Goal: Task Accomplishment & Management: Manage account settings

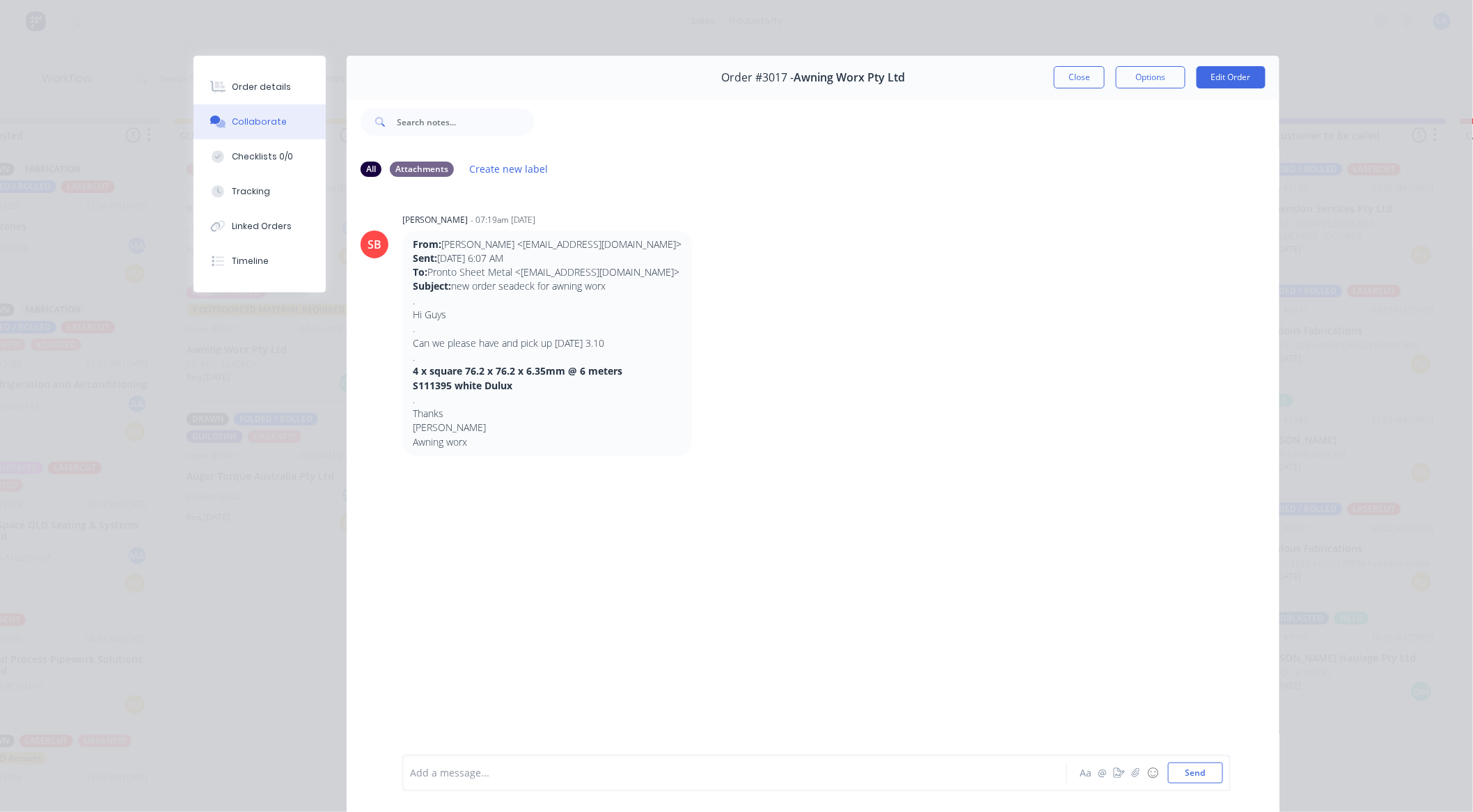
scroll to position [928, 0]
click at [1071, 78] on button "Close" at bounding box center [1079, 77] width 51 height 22
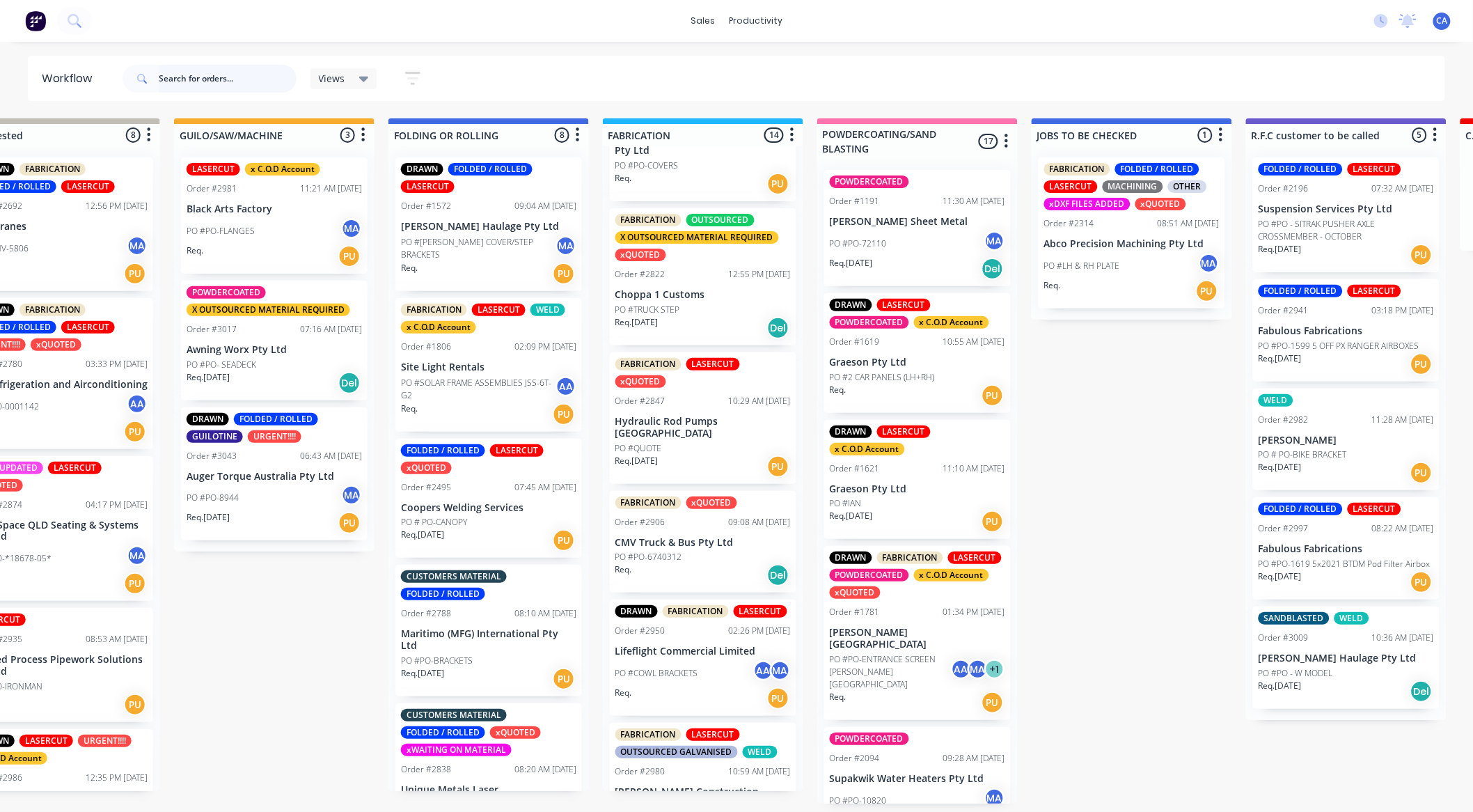
click at [46, 415] on div "DRAWN FABRICATION FOLDED / ROLLED LASERCUT Order #2692 12:56 PM [DATE] SEQ Cran…" at bounding box center [60, 469] width 200 height 645
click at [248, 88] on input "text" at bounding box center [227, 78] width 138 height 28
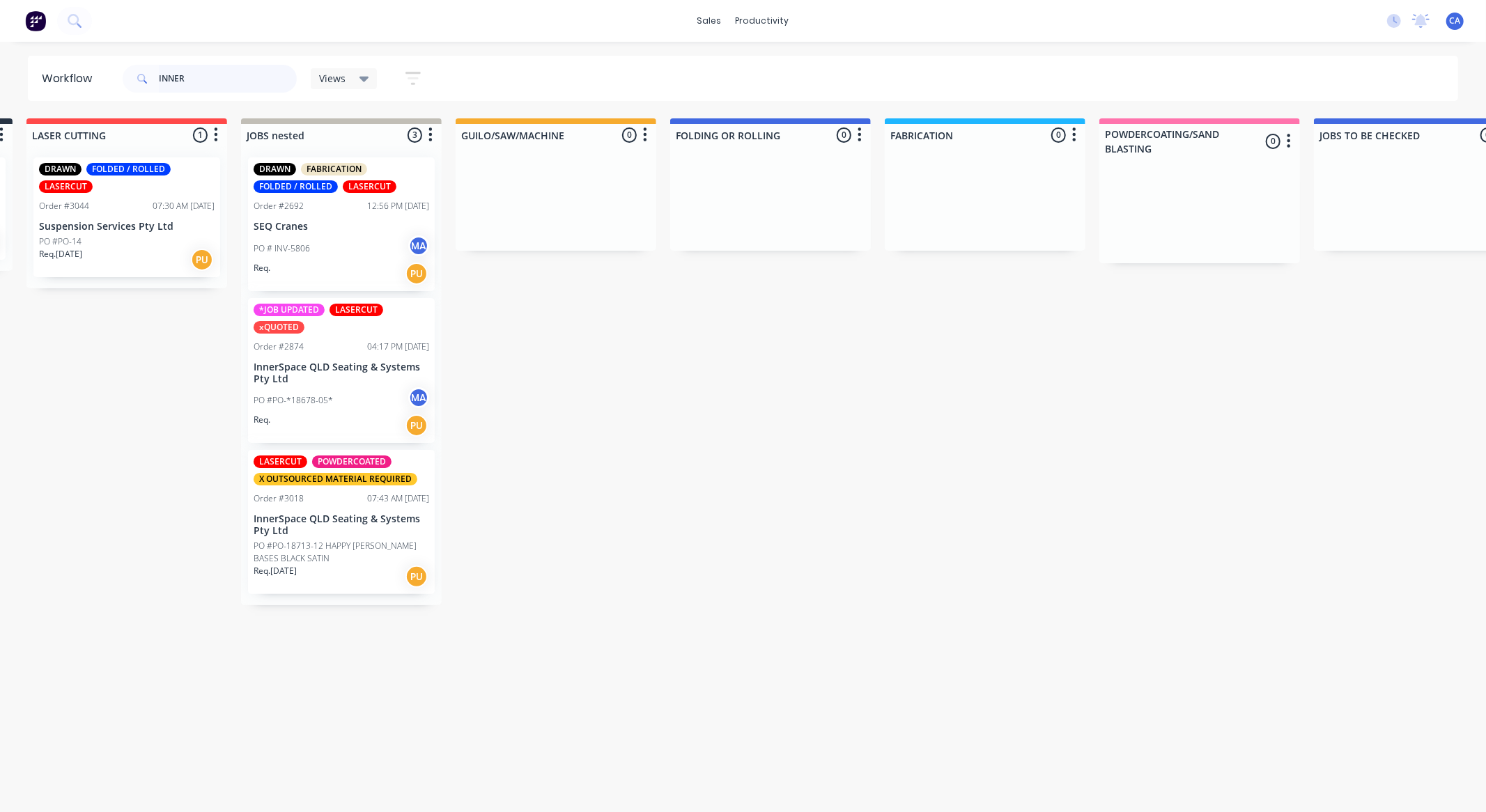
scroll to position [0, 216]
type input "INNER"
click at [337, 557] on p "PO #PO-18713-12 HAPPY [PERSON_NAME] BASES BLACK SATIN" at bounding box center [344, 552] width 175 height 25
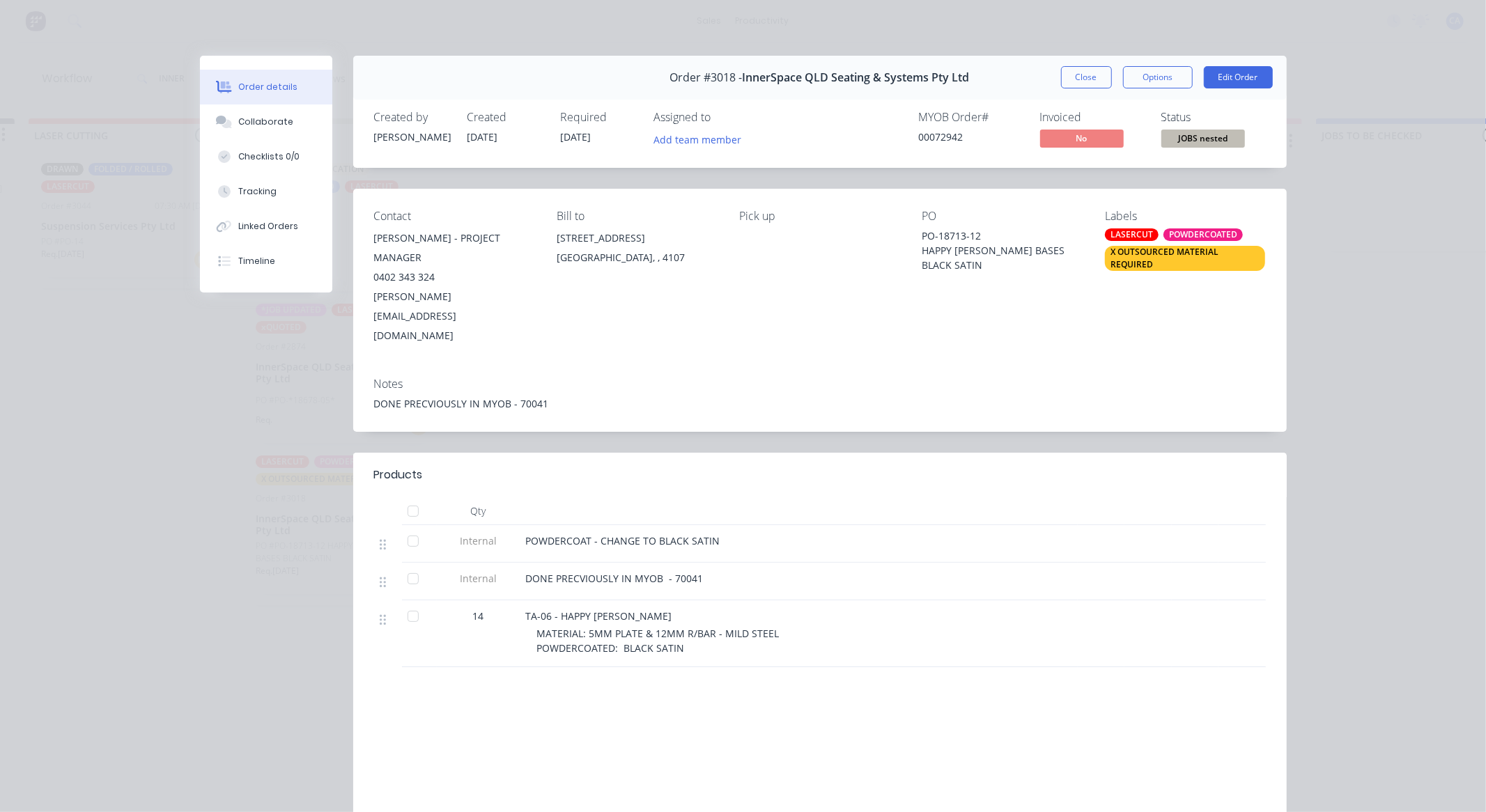
click at [1090, 81] on button "Close" at bounding box center [1086, 77] width 51 height 22
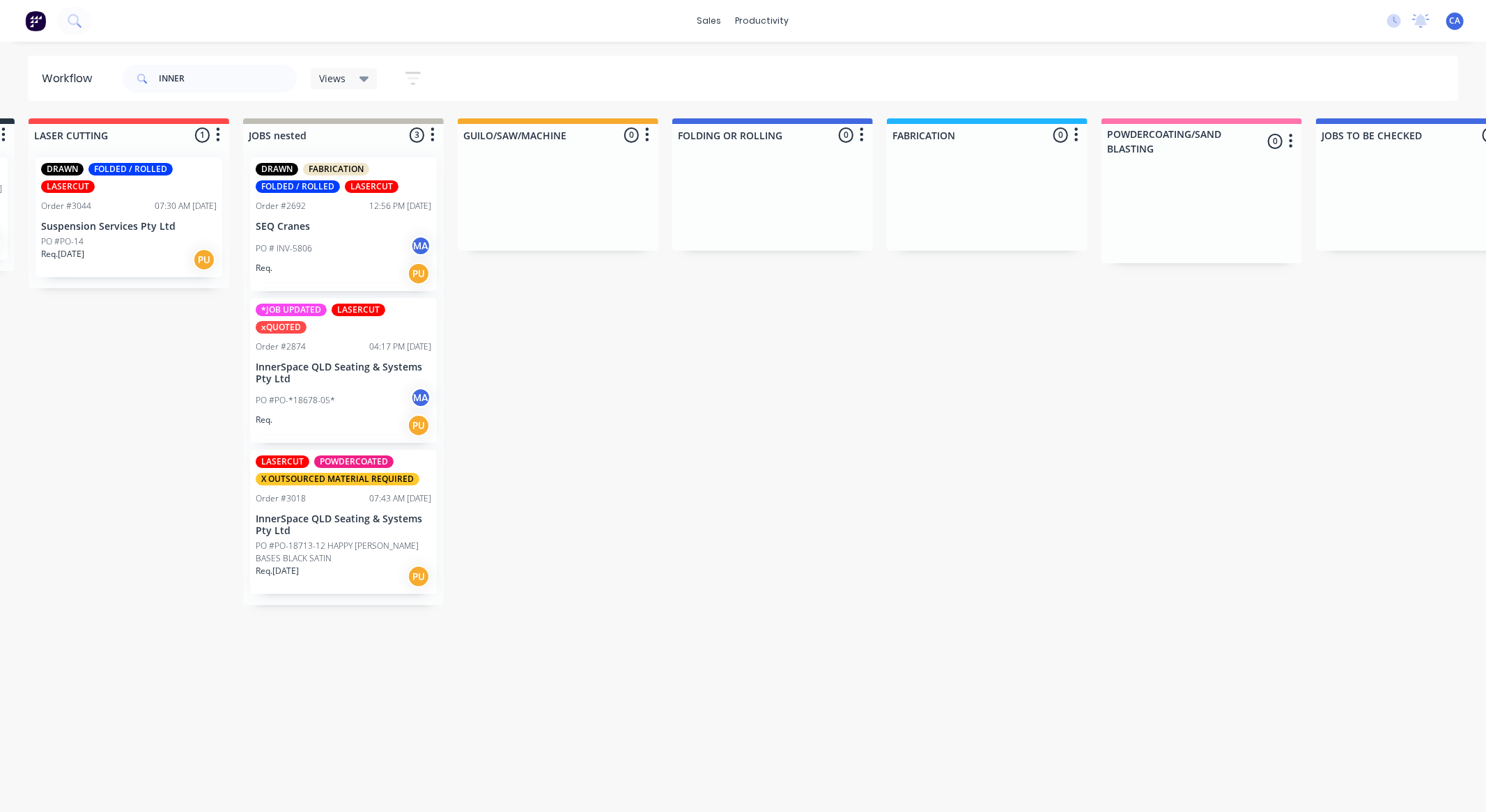
click at [352, 366] on p "InnerSpace QLD Seating & Systems Pty Ltd" at bounding box center [344, 373] width 175 height 24
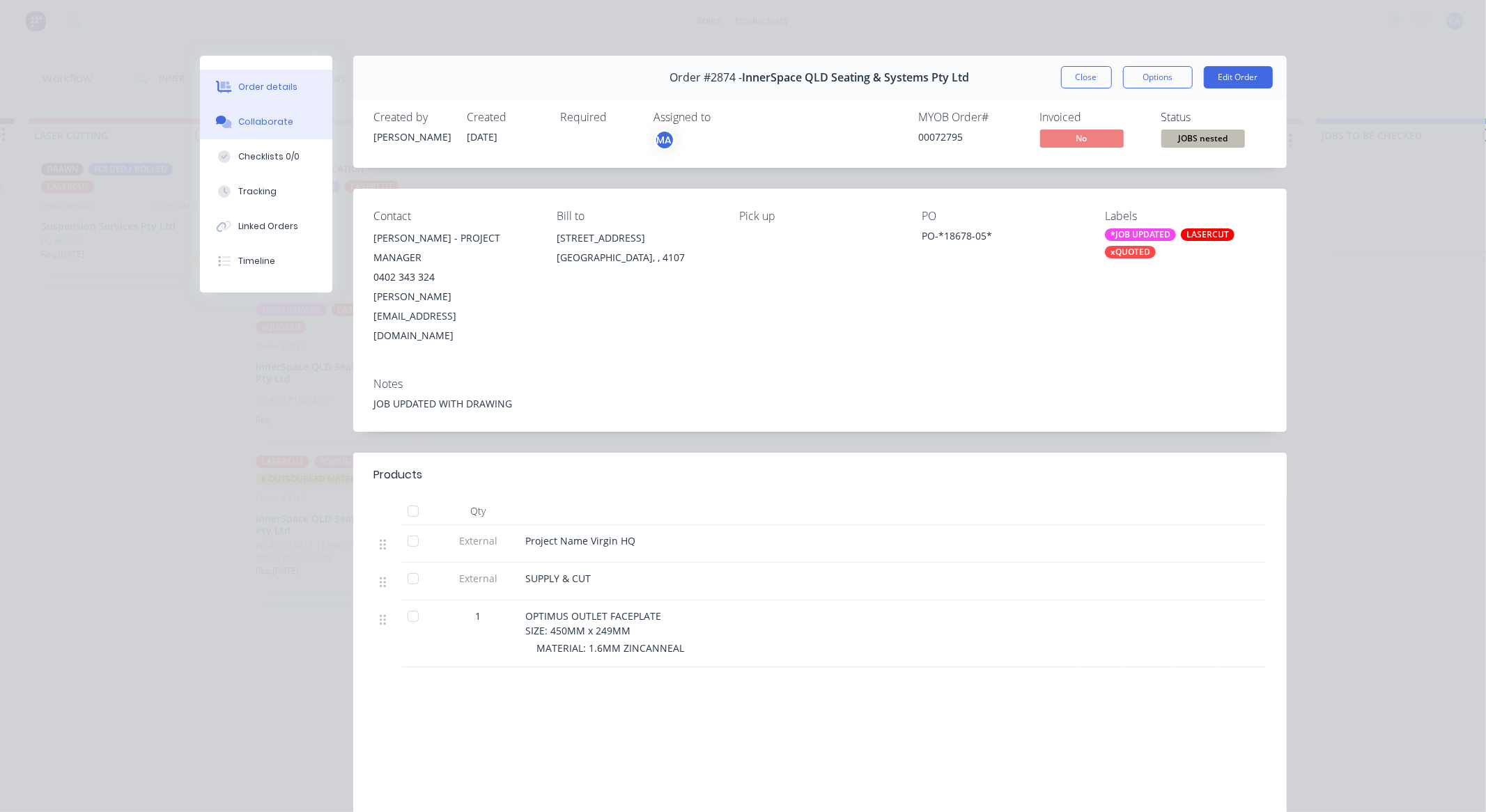
click at [284, 125] on button "Collaborate" at bounding box center [267, 122] width 133 height 35
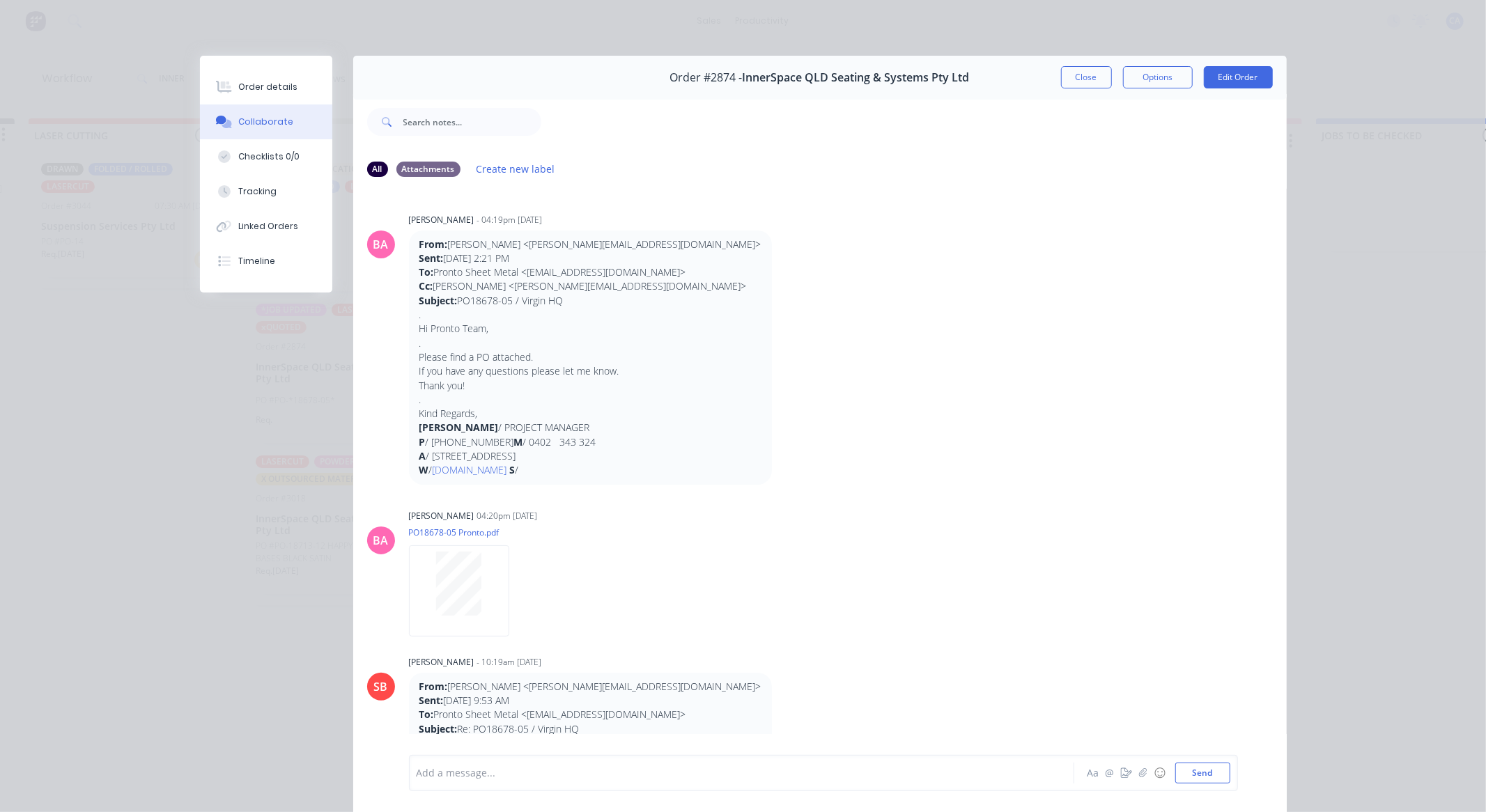
scroll to position [232, 0]
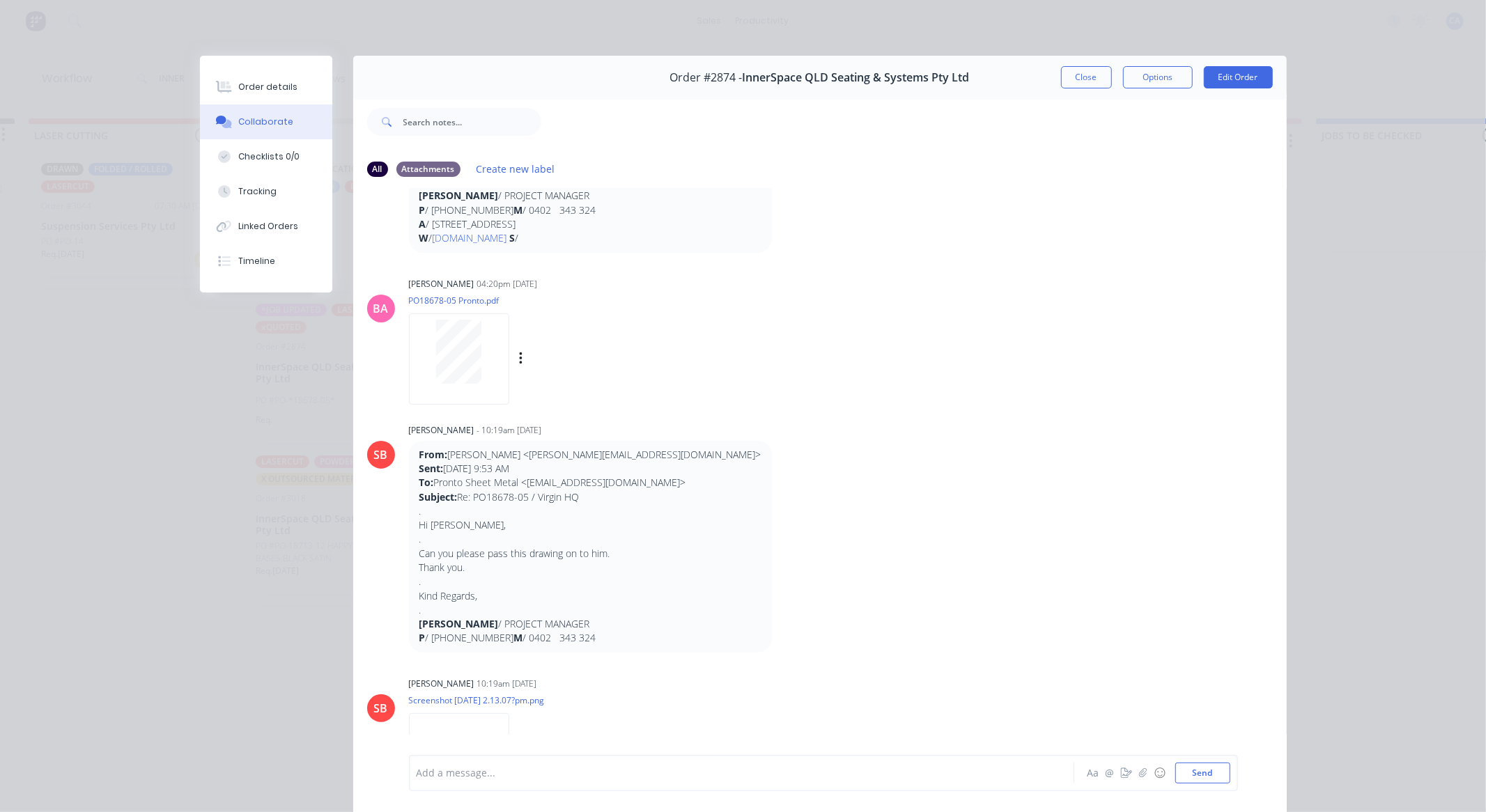
click at [488, 400] on div at bounding box center [459, 359] width 100 height 91
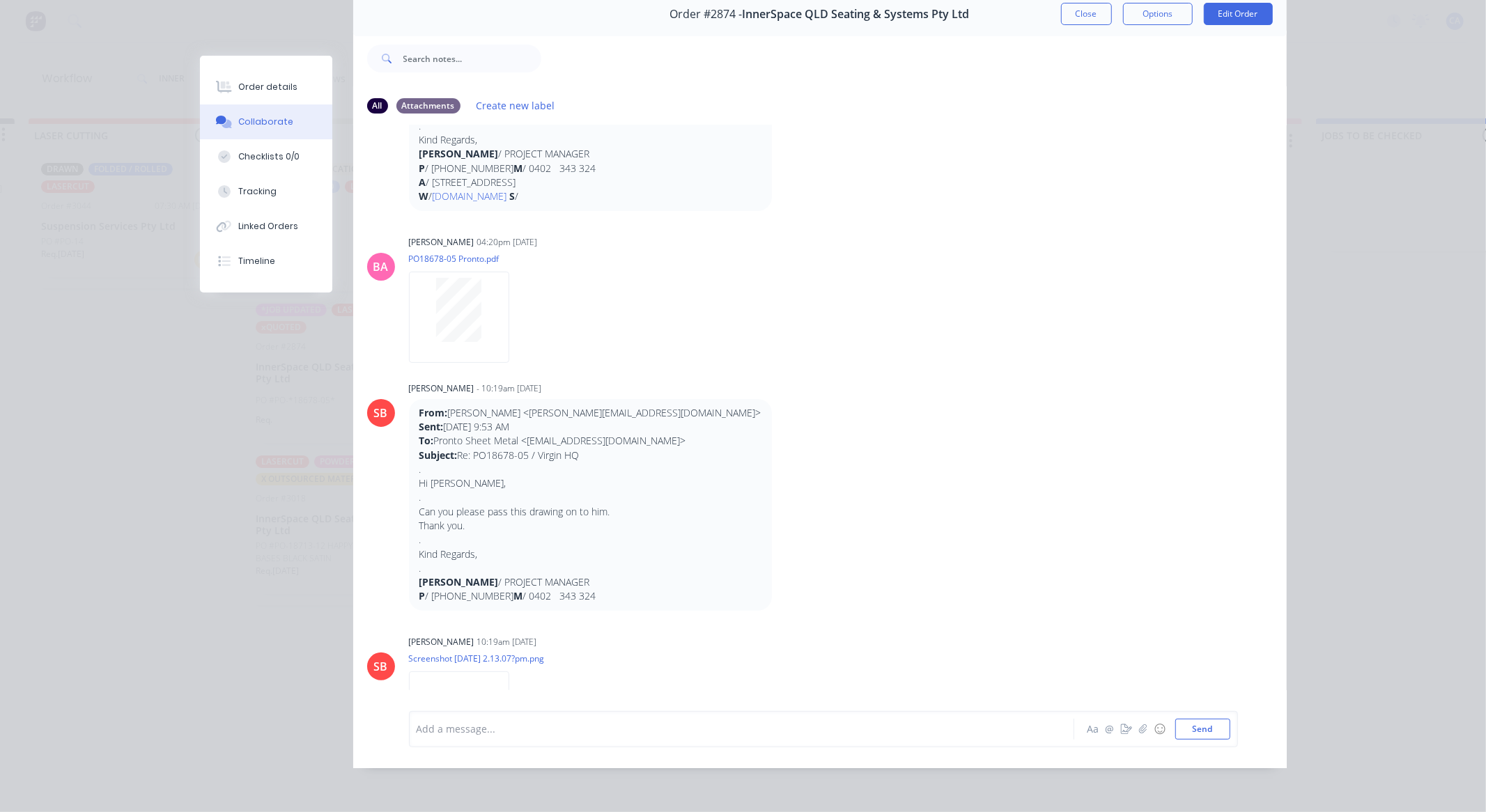
scroll to position [276, 0]
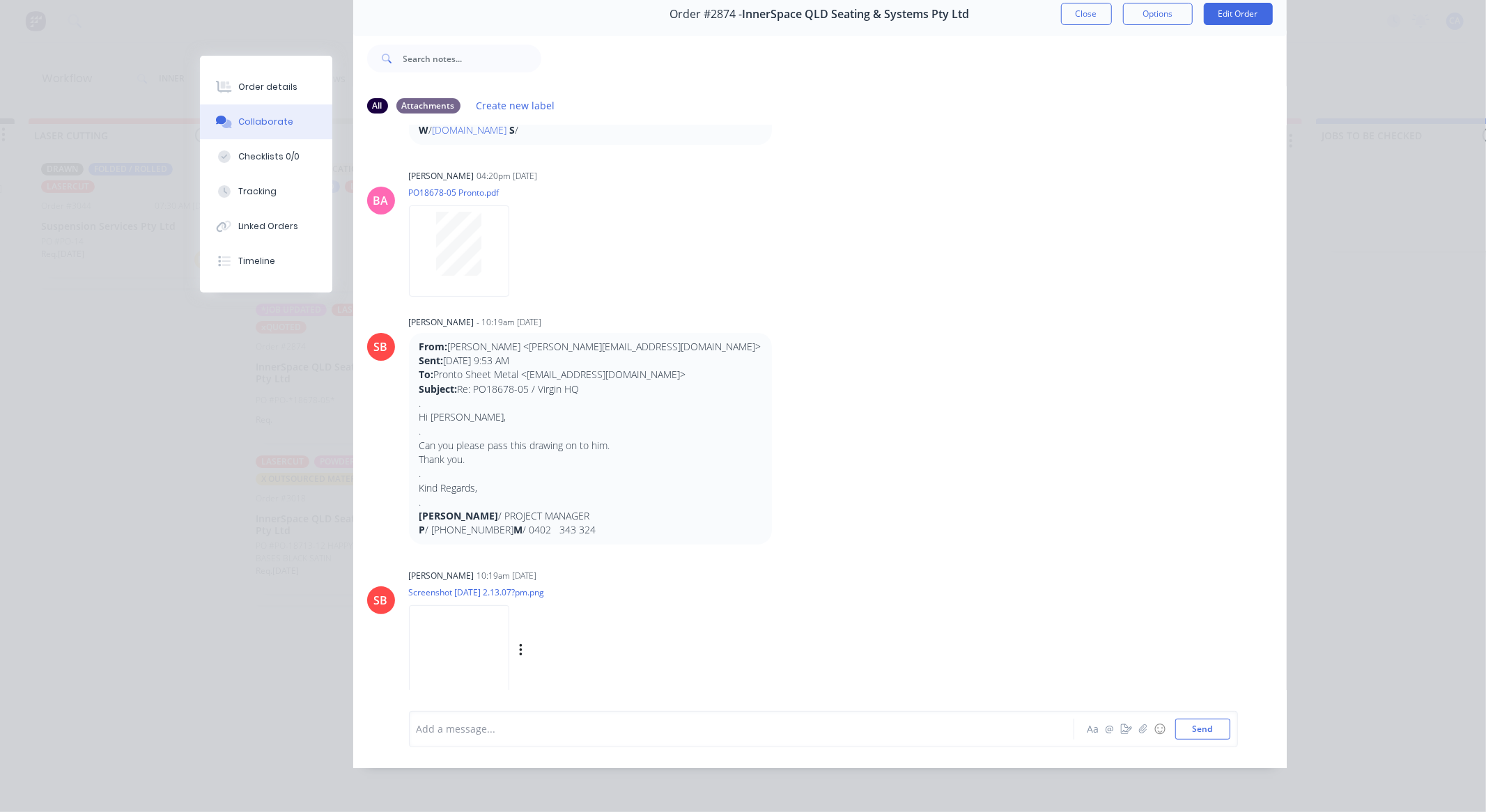
click at [468, 622] on img at bounding box center [459, 650] width 100 height 91
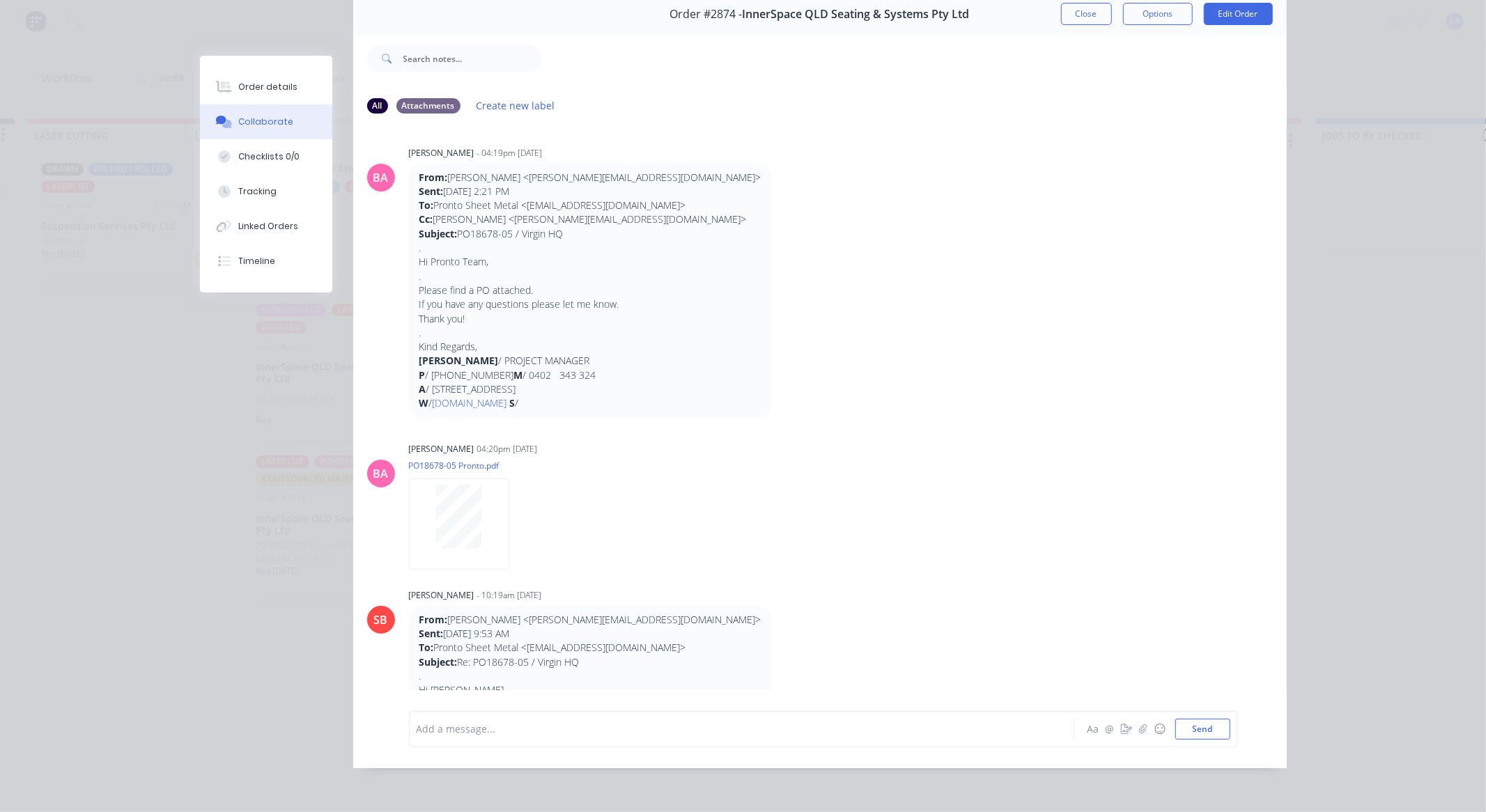
scroll to position [0, 0]
click at [296, 87] on button "Order details" at bounding box center [267, 87] width 133 height 35
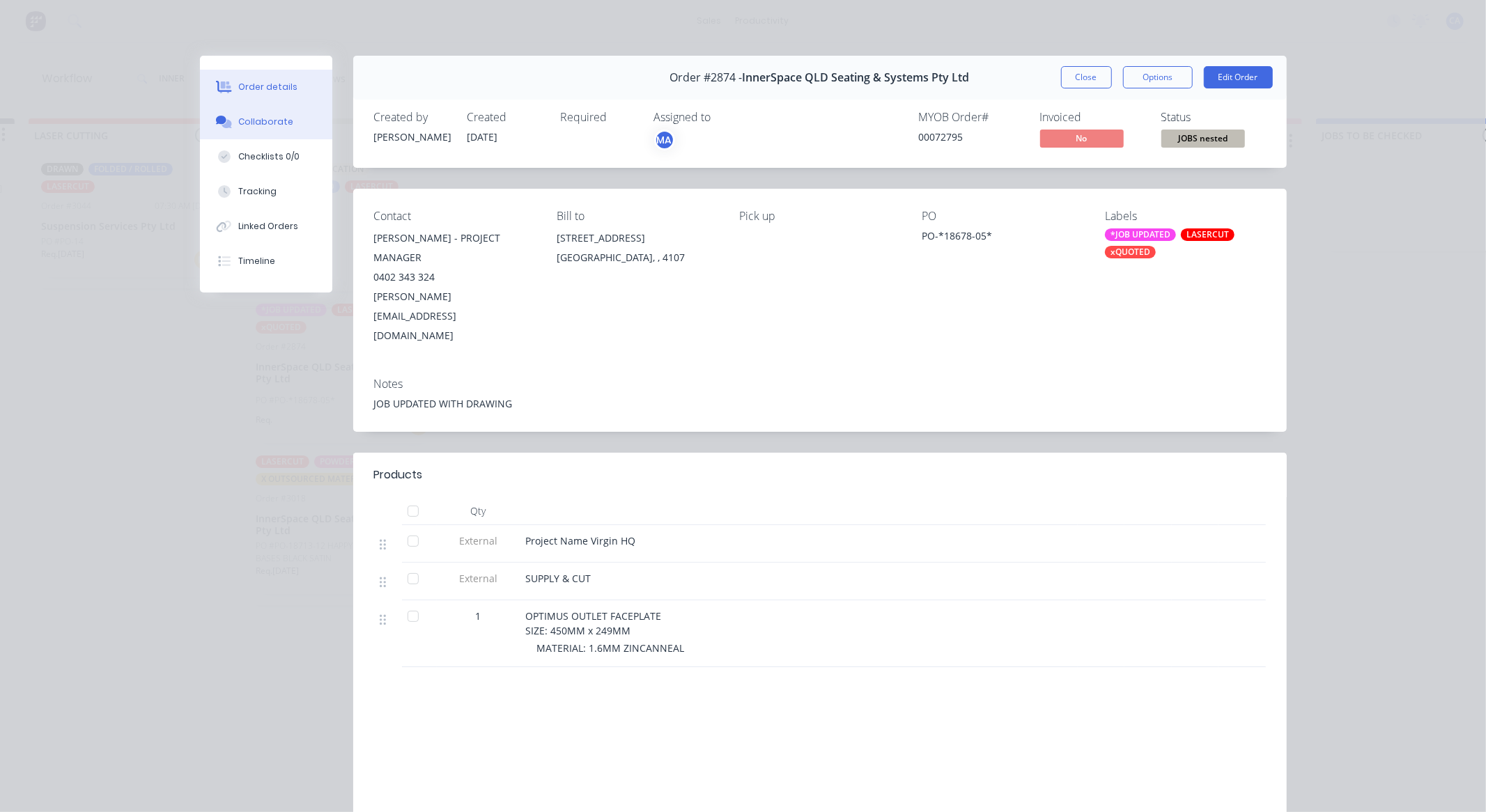
click at [256, 112] on button "Collaborate" at bounding box center [267, 122] width 133 height 35
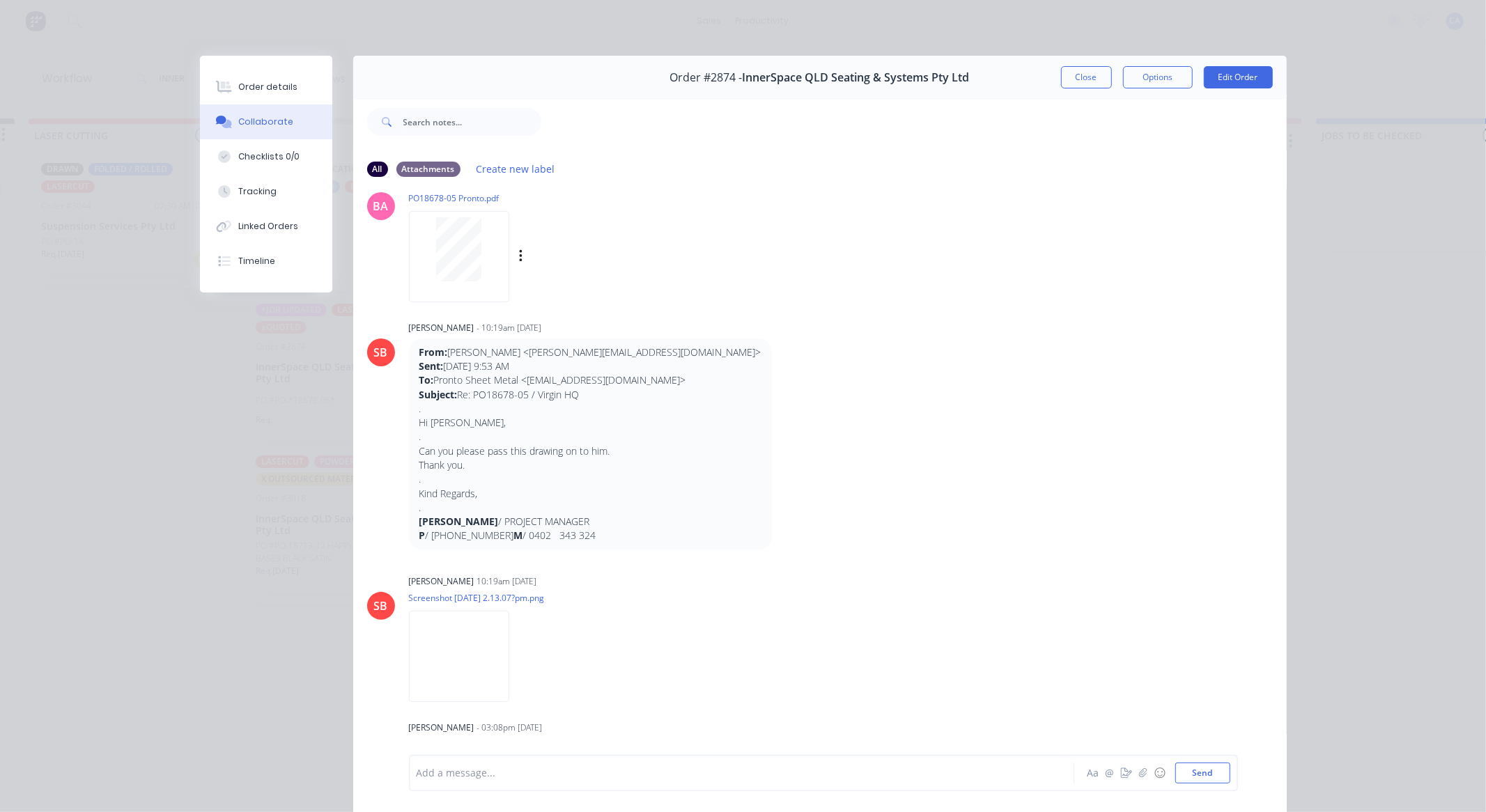
scroll to position [404, 0]
